Goal: Transaction & Acquisition: Purchase product/service

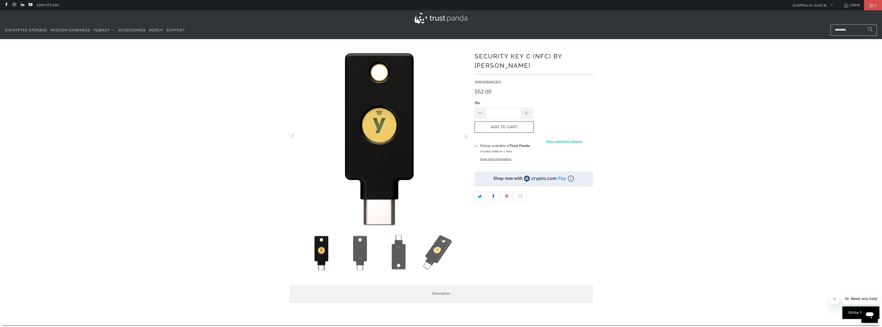
click at [465, 137] on icon "Next" at bounding box center [465, 137] width 5 height 108
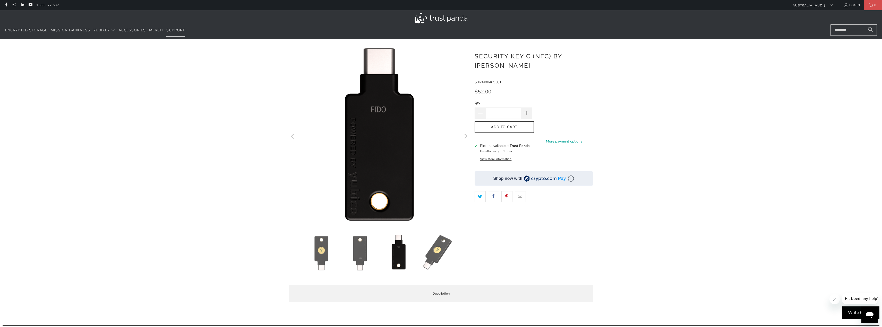
click at [172, 33] on link "Support" at bounding box center [175, 30] width 19 height 12
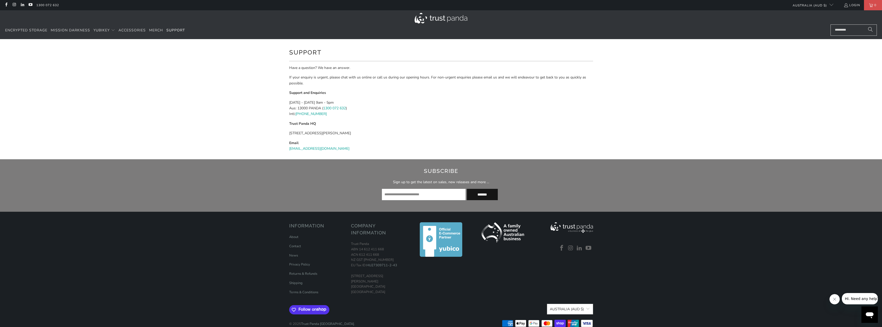
click at [760, 96] on div "Support Have a question? We have an answer. If your enquiry is urgent, please c…" at bounding box center [441, 99] width 882 height 120
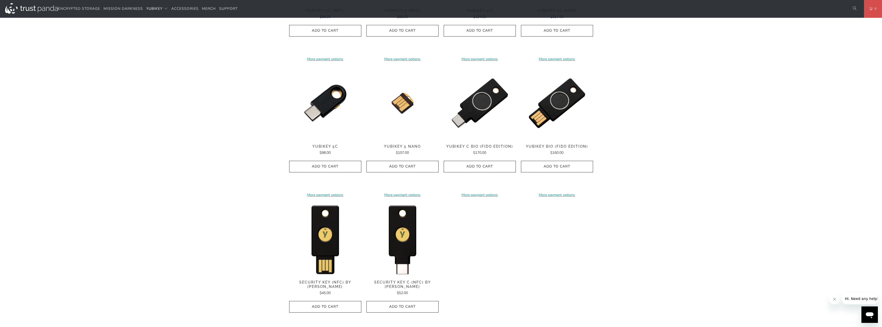
scroll to position [361, 0]
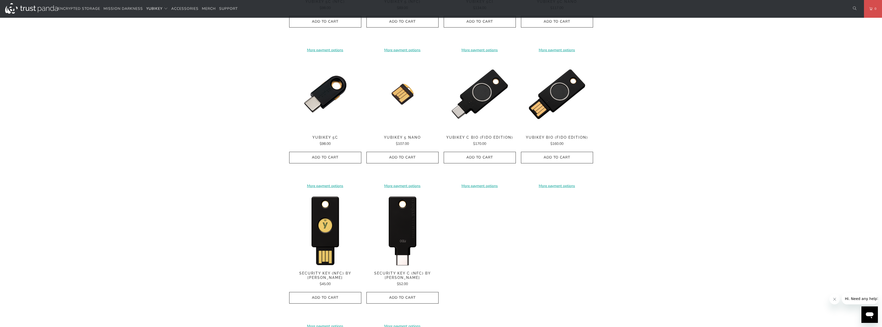
click at [412, 243] on img at bounding box center [402, 230] width 72 height 72
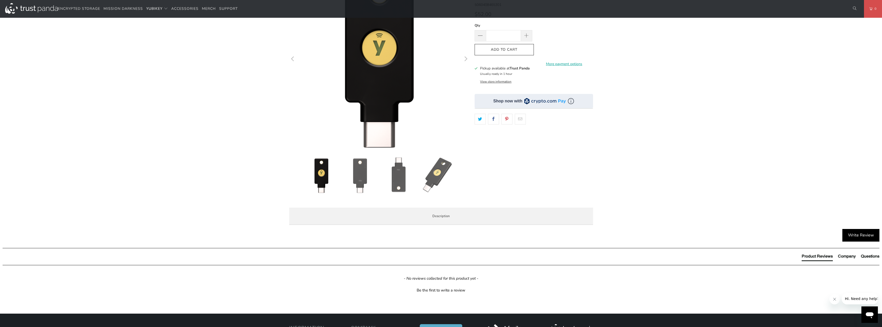
scroll to position [77, 0]
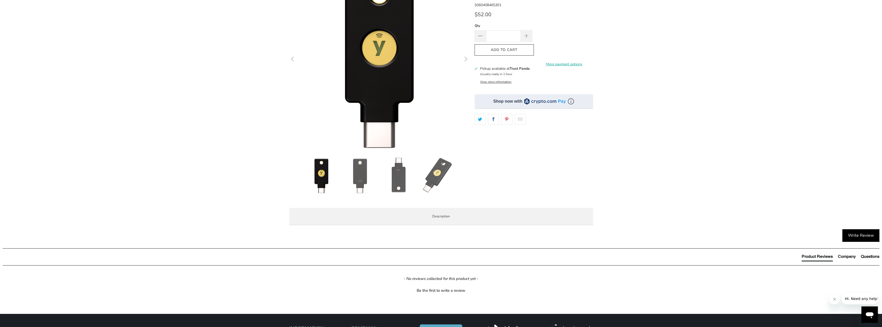
click at [493, 80] on button "View store information" at bounding box center [495, 82] width 31 height 4
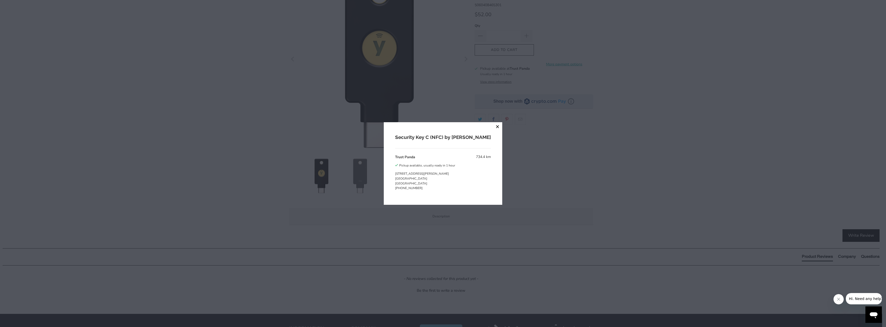
click at [493, 130] on button "close" at bounding box center [497, 126] width 9 height 9
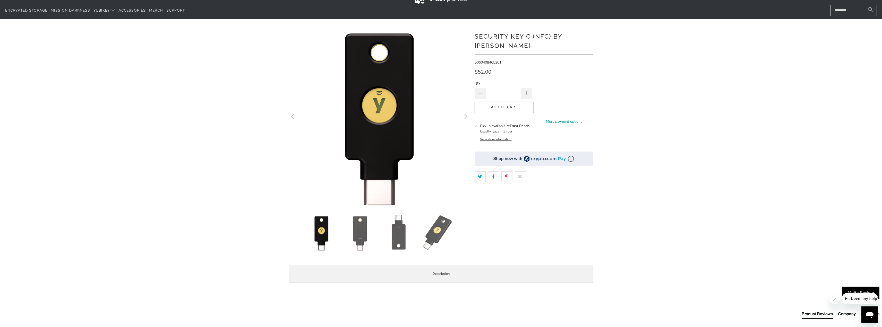
scroll to position [0, 0]
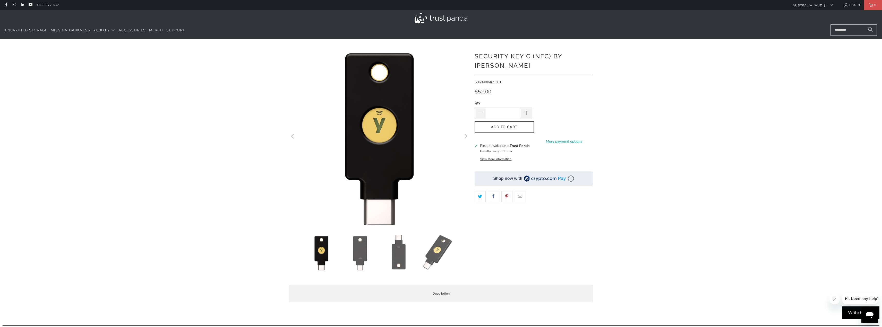
click at [648, 157] on div "*" at bounding box center [441, 177] width 882 height 260
click at [505, 123] on icon "button" at bounding box center [504, 127] width 8 height 8
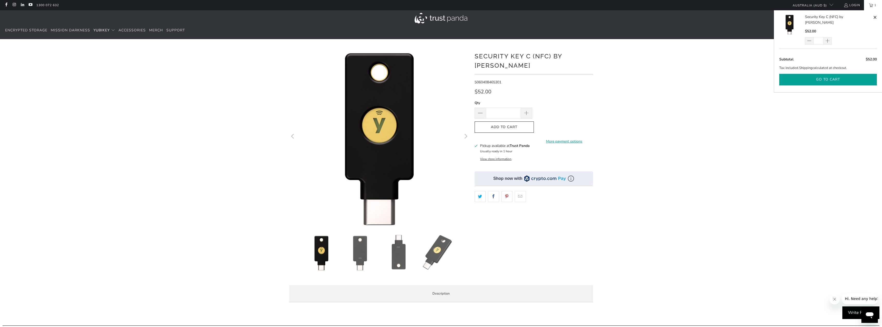
click at [813, 74] on button "Go to cart" at bounding box center [828, 80] width 98 height 12
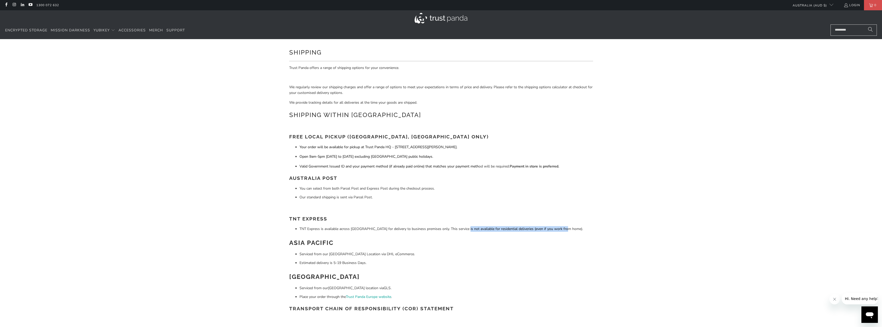
drag, startPoint x: 467, startPoint y: 229, endPoint x: 566, endPoint y: 227, distance: 99.2
click at [566, 227] on li "TNT Express is available across [GEOGRAPHIC_DATA] for delivery to business prem…" at bounding box center [446, 229] width 294 height 6
click at [611, 183] on div "Shipping Trust Panda offers a range of shipping options for your convenience. W…" at bounding box center [441, 197] width 882 height 317
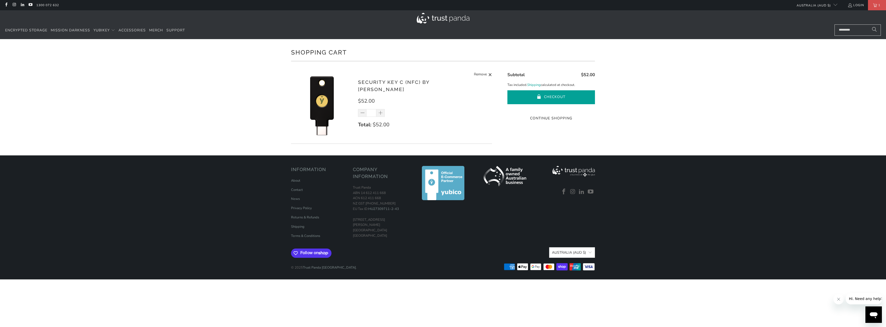
click at [542, 99] on button "Checkout" at bounding box center [551, 97] width 88 height 14
